Goal: Transaction & Acquisition: Purchase product/service

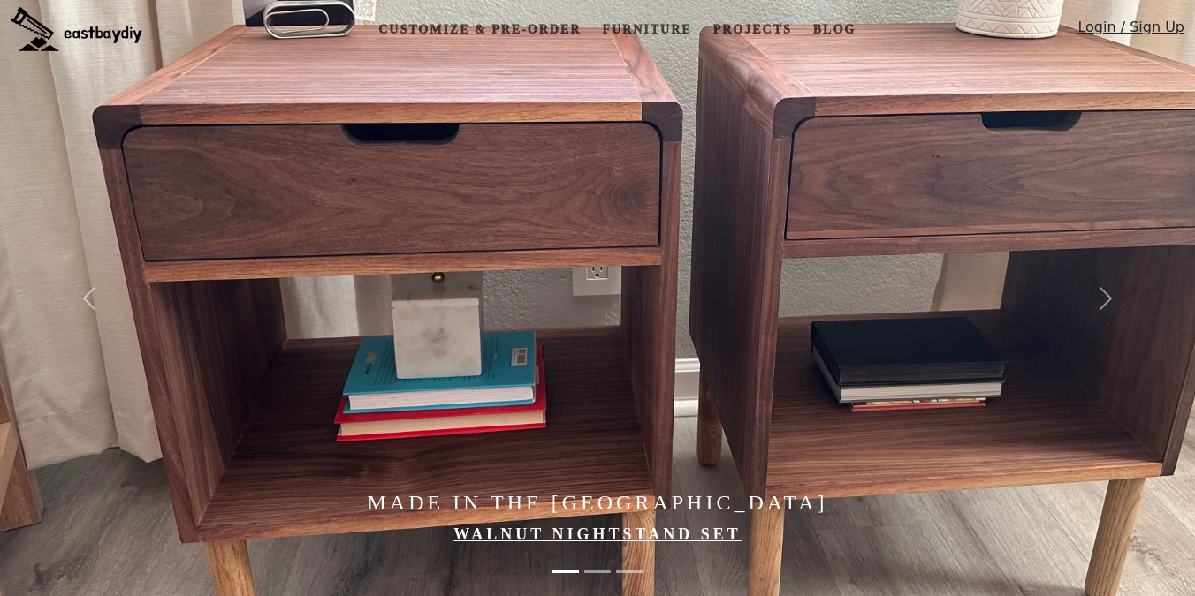
click at [611, 27] on link "Furniture" at bounding box center [646, 29] width 103 height 33
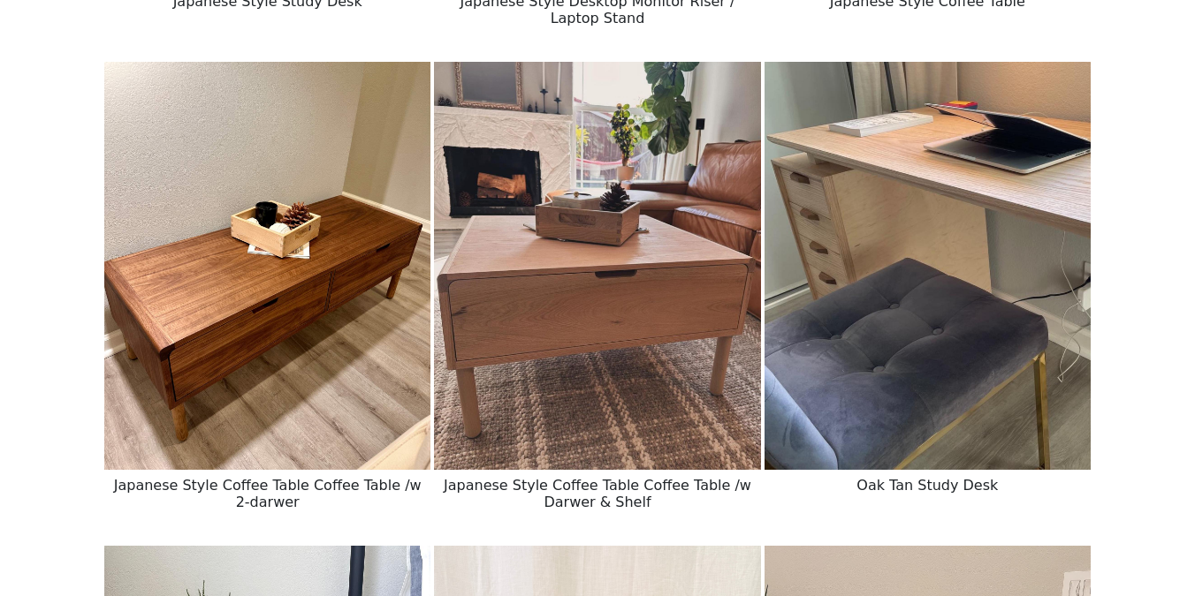
scroll to position [711, 0]
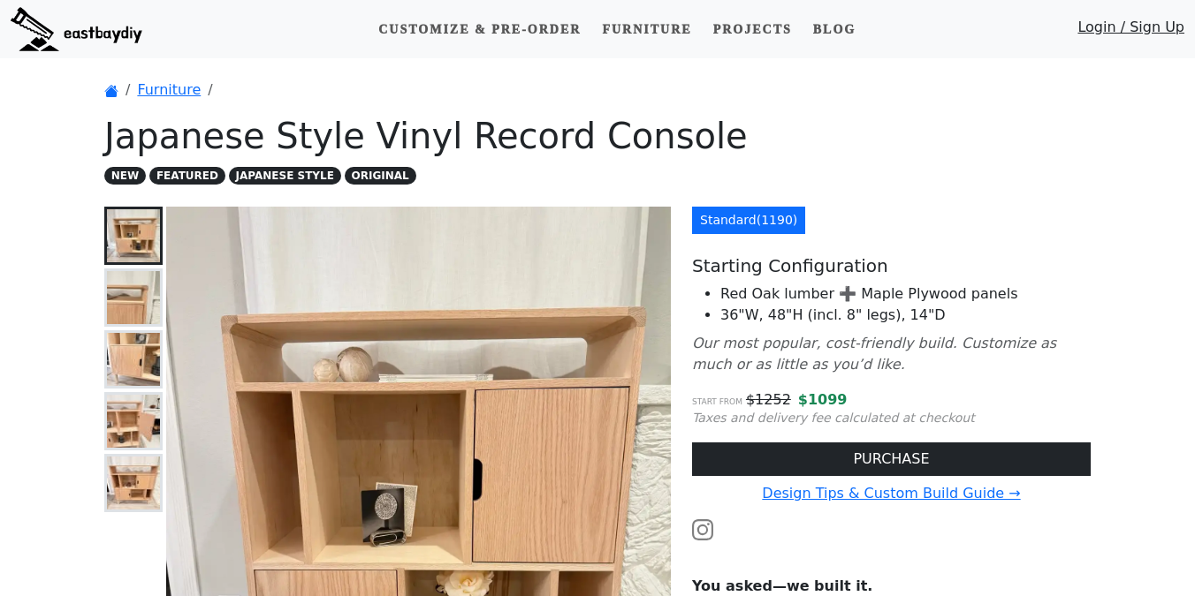
click at [854, 95] on ol "Furniture" at bounding box center [597, 90] width 986 height 21
click at [852, 256] on h5 "Starting Configuration" at bounding box center [891, 265] width 399 height 21
